Goal: Task Accomplishment & Management: Manage account settings

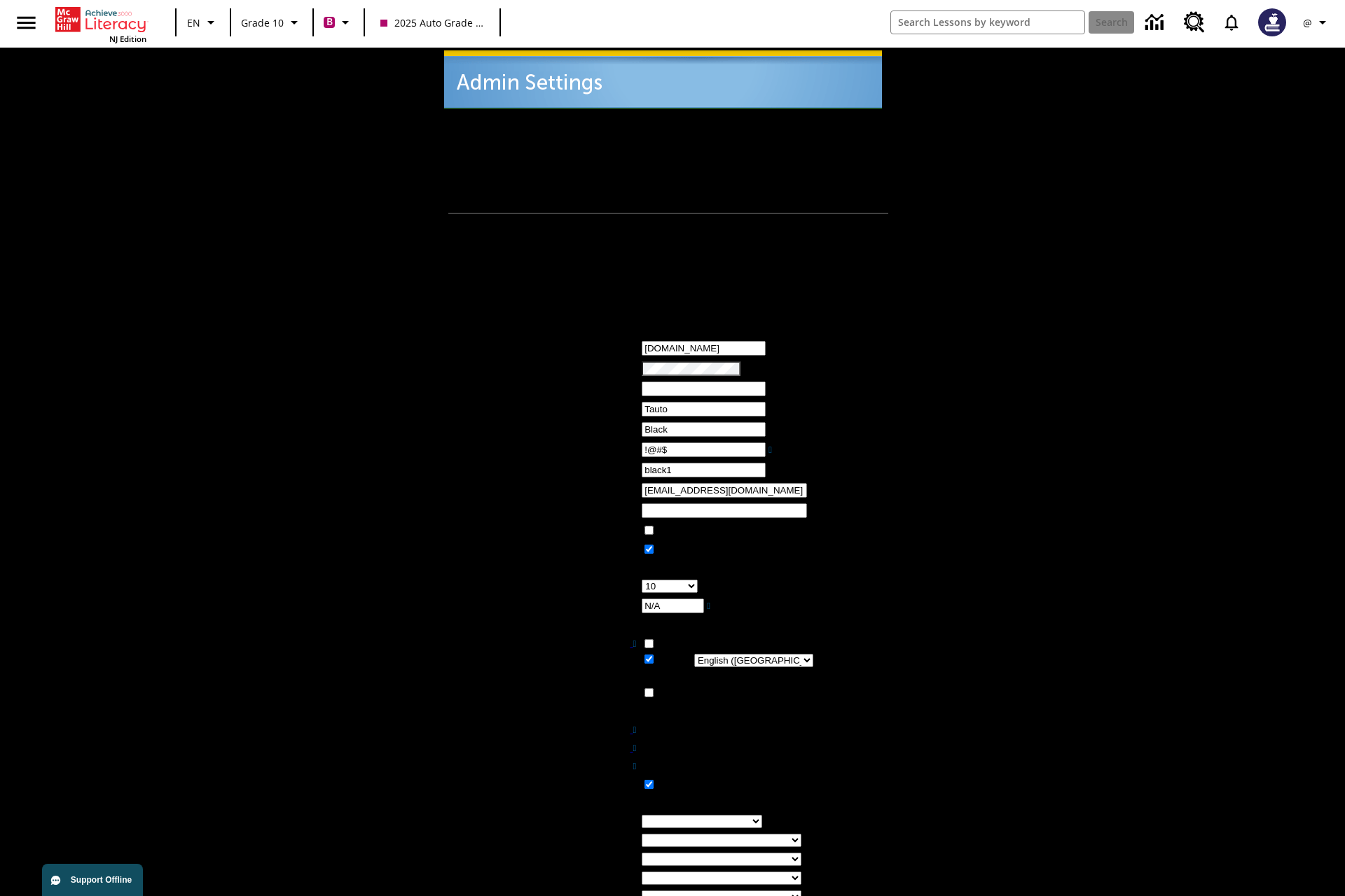
scroll to position [9, 0]
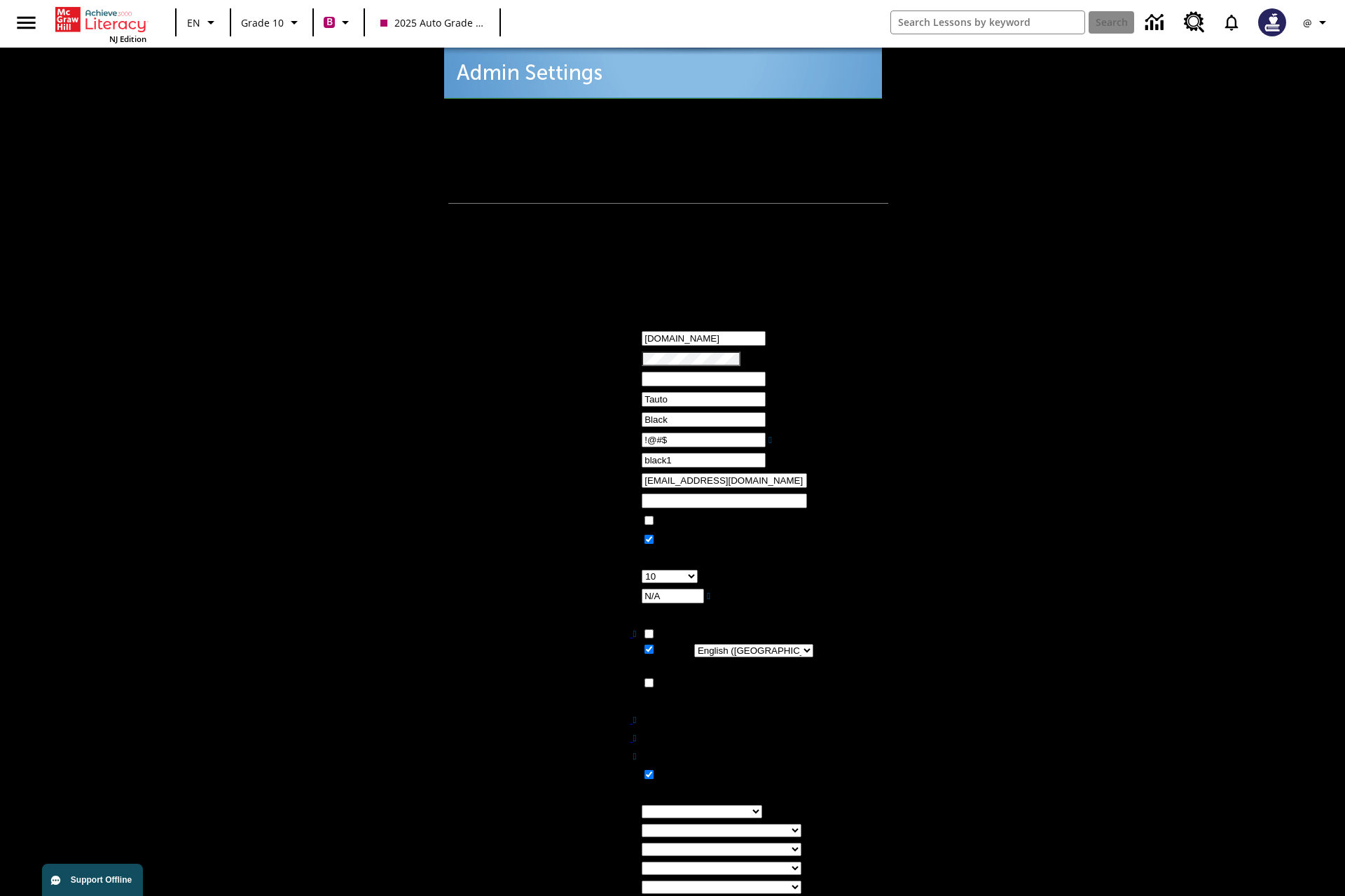
type input "!@#$"
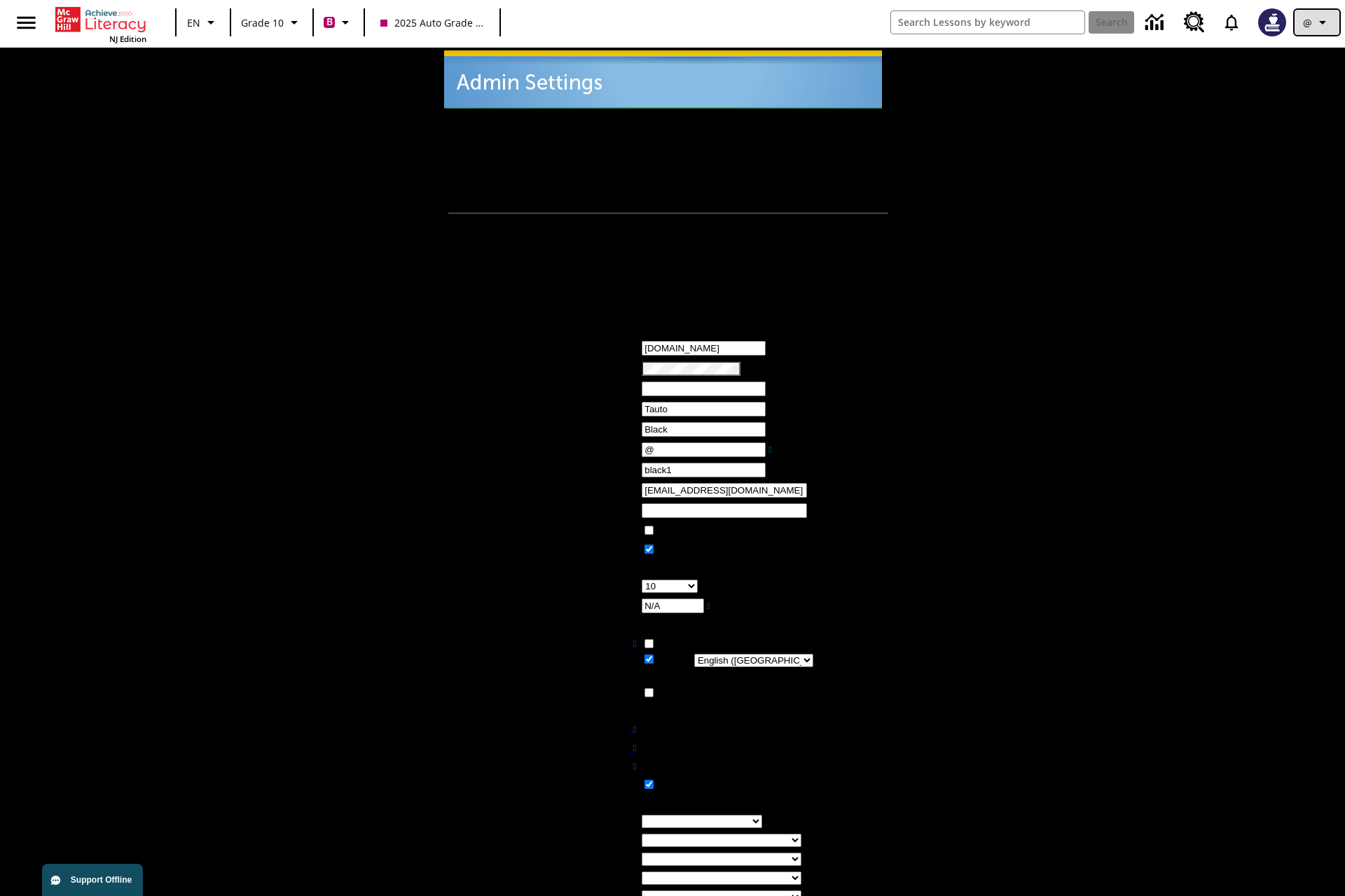
click at [1317, 22] on icon "Profile/Settings" at bounding box center [1323, 22] width 17 height 17
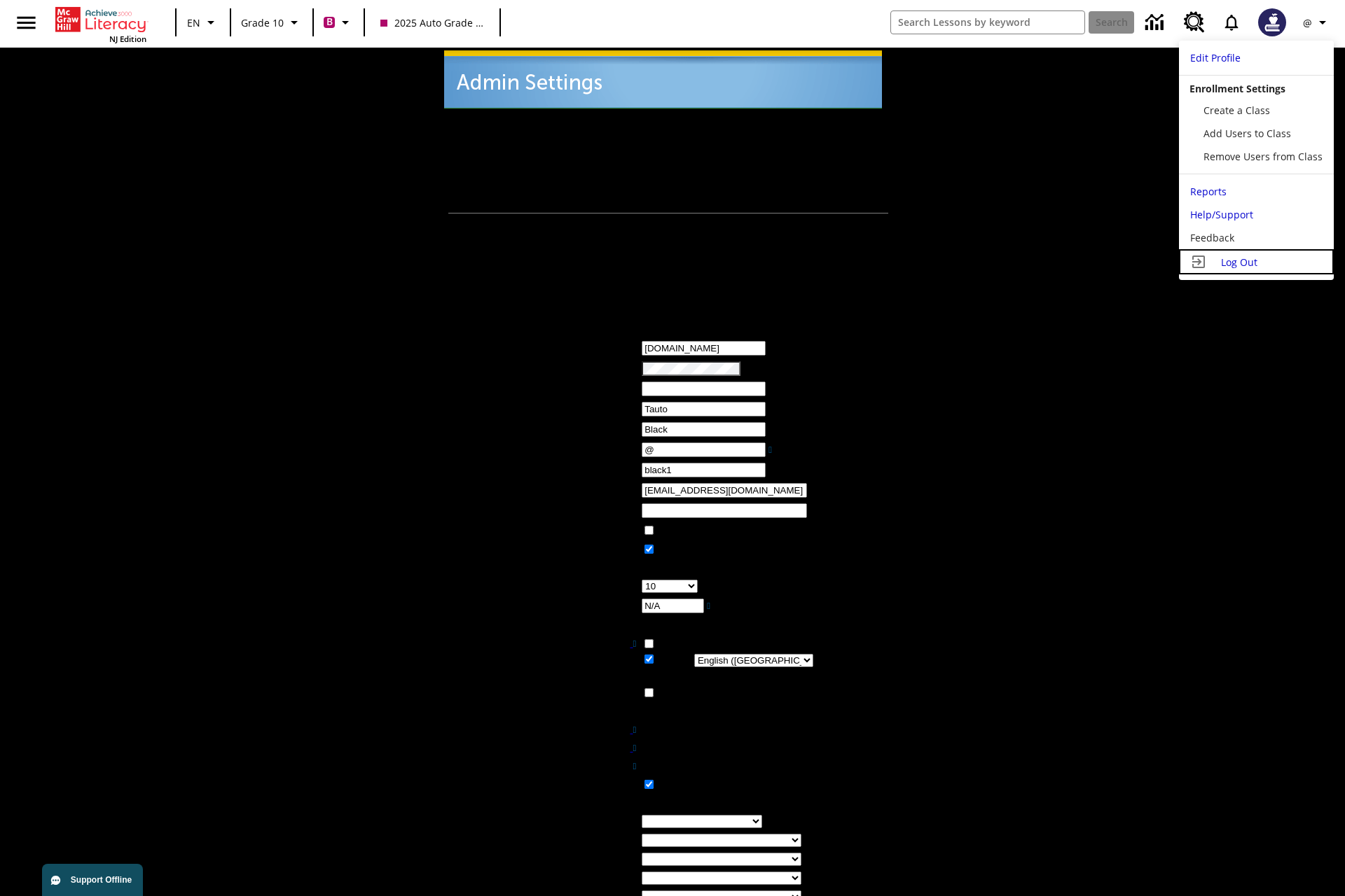
click at [1256, 262] on span "Log Out" at bounding box center [1238, 262] width 37 height 13
